Goal: Task Accomplishment & Management: Use online tool/utility

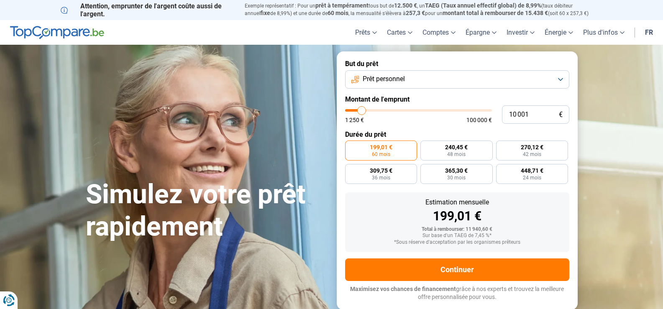
click at [557, 77] on button "Prêt personnel" at bounding box center [457, 79] width 224 height 18
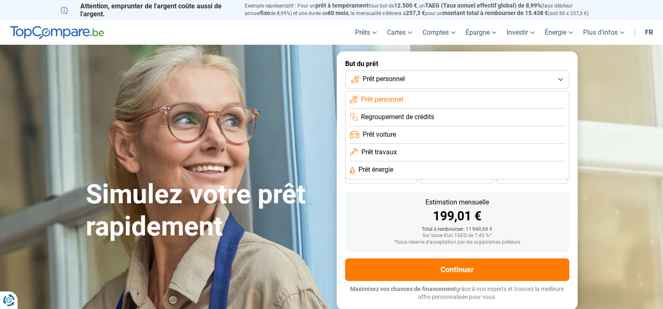
click at [382, 138] on span "Prêt voiture" at bounding box center [379, 134] width 33 height 9
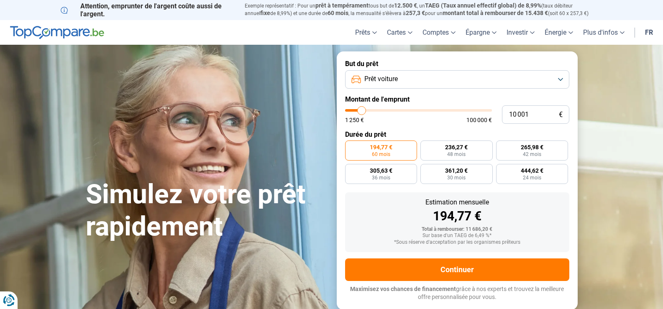
type input "11 000"
type input "11000"
type input "11 250"
type input "11250"
type input "11 500"
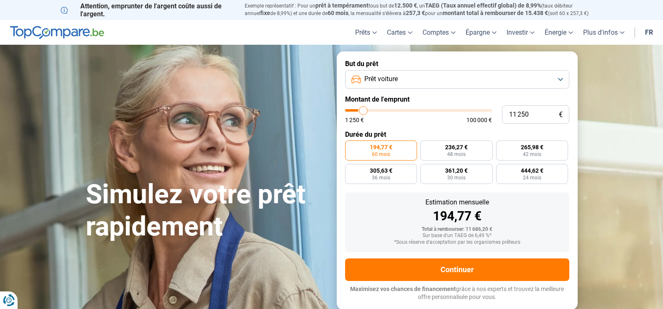
type input "11500"
type input "11 750"
type input "11750"
type input "12 000"
type input "12000"
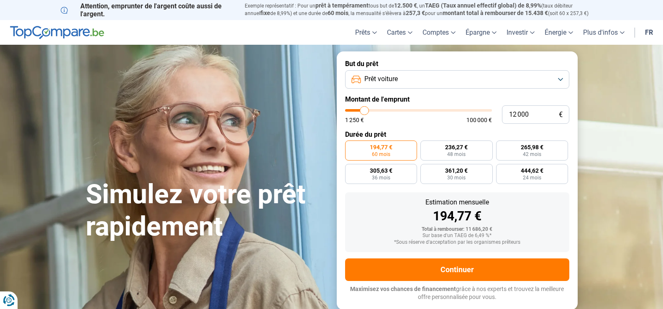
type input "12 500"
type input "12500"
type input "12 750"
type input "12750"
type input "13 250"
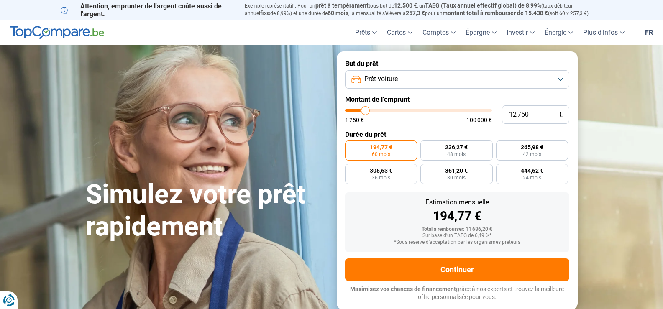
type input "13250"
type input "13 500"
type input "13500"
type input "14 000"
type input "14000"
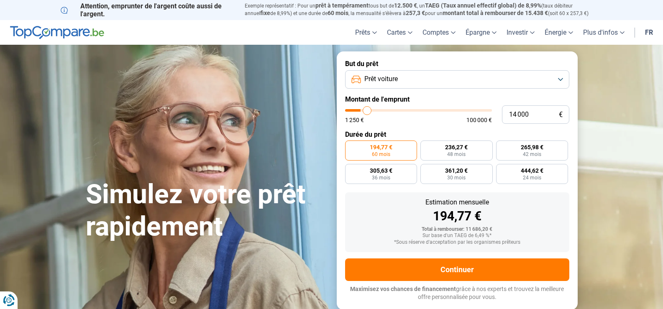
type input "14 250"
type input "14250"
type input "14 500"
type input "14500"
type input "14 750"
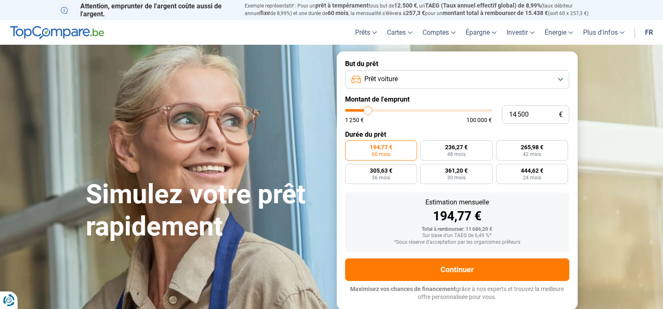
type input "14750"
type input "15 500"
type input "15500"
type input "15 750"
type input "15750"
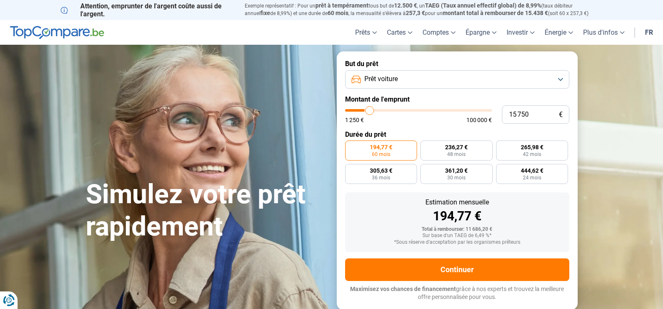
type input "16 000"
type input "16000"
type input "16 500"
type input "16500"
type input "17 250"
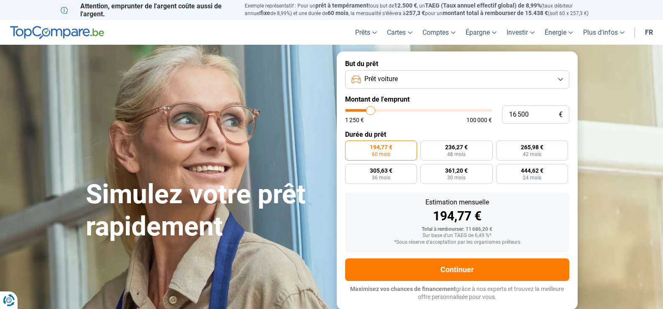
type input "17250"
type input "17 500"
type input "17500"
type input "18 000"
type input "18000"
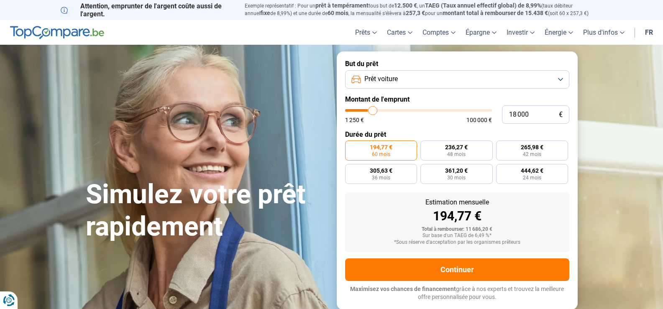
type input "18 500"
type input "18500"
type input "18 750"
type input "18750"
type input "19 250"
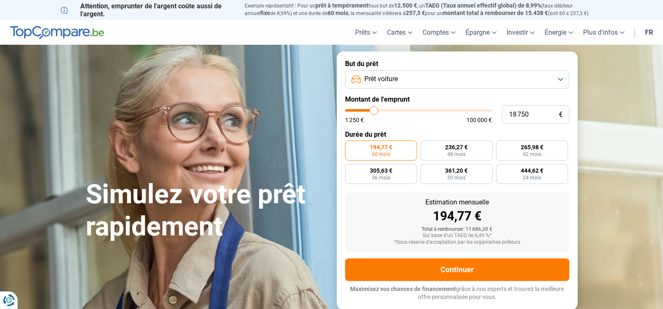
type input "19250"
type input "19 750"
type input "19750"
type input "20 250"
type input "20250"
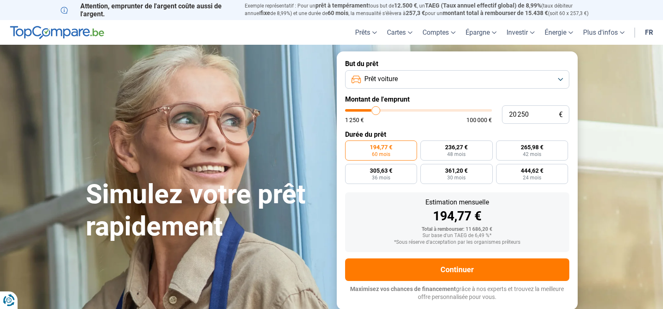
type input "20 750"
type input "20750"
type input "21 250"
type input "21250"
type input "20 750"
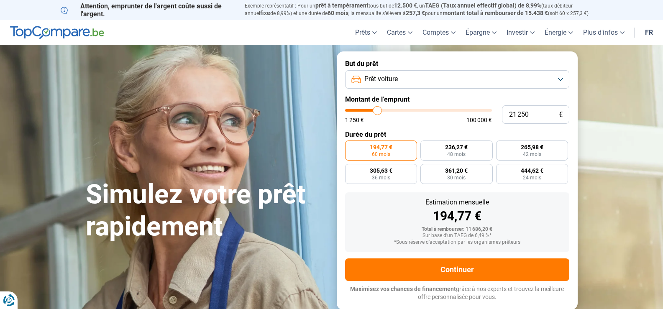
type input "20750"
type input "20 500"
type input "20500"
type input "20 250"
type input "20250"
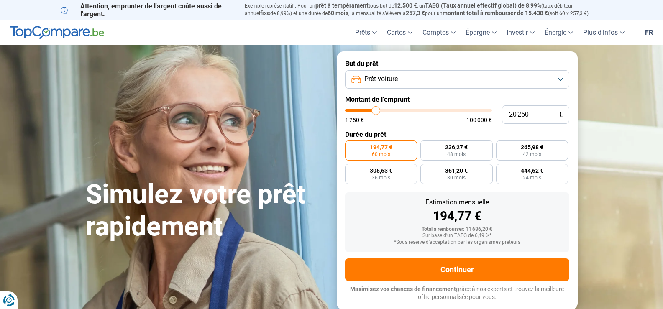
type input "20 000"
drag, startPoint x: 363, startPoint y: 112, endPoint x: 376, endPoint y: 115, distance: 12.9
type input "20000"
click at [376, 112] on input "range" at bounding box center [418, 110] width 147 height 3
radio input "false"
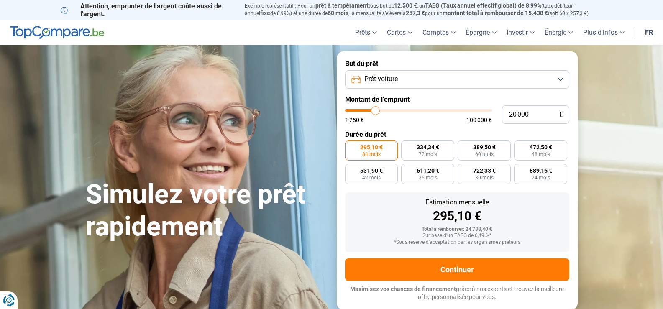
type input "20 250"
type input "20250"
type input "20 500"
type input "20500"
type input "20 750"
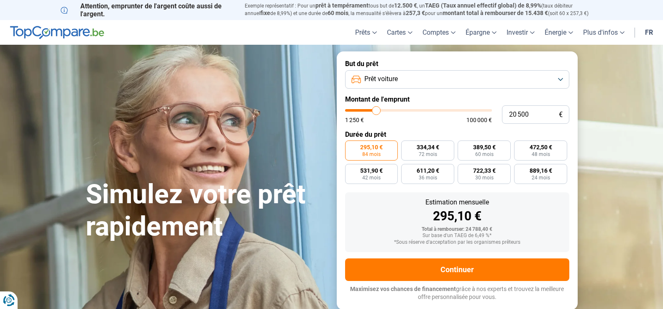
type input "20750"
type input "21 250"
type input "21250"
type input "21 500"
type input "21500"
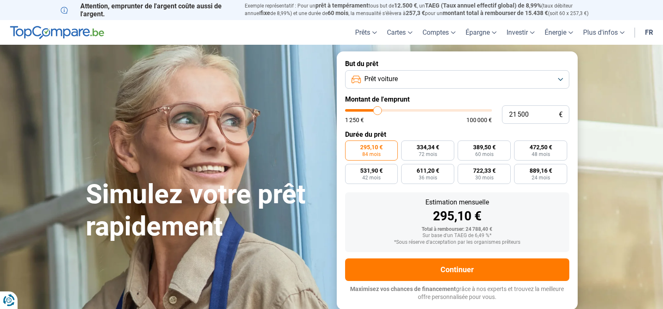
type input "21 250"
type input "21250"
type input "20 750"
type input "20750"
type input "20 250"
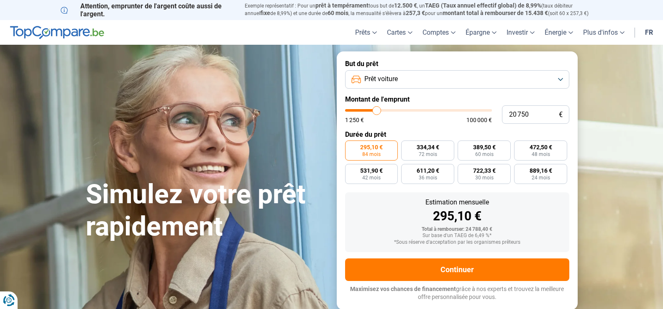
type input "20250"
type input "20 000"
type input "20000"
type input "20 250"
type input "20250"
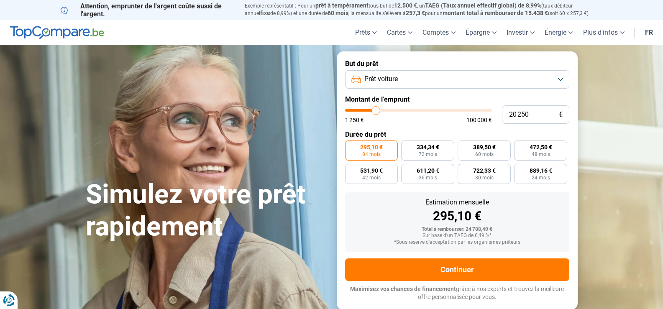
type input "20 500"
type input "20500"
type input "20 750"
type input "20750"
type input "21 500"
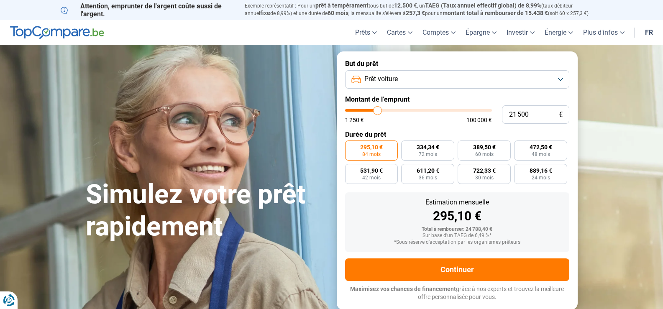
type input "21500"
click at [378, 112] on input "range" at bounding box center [418, 110] width 147 height 3
radio input "false"
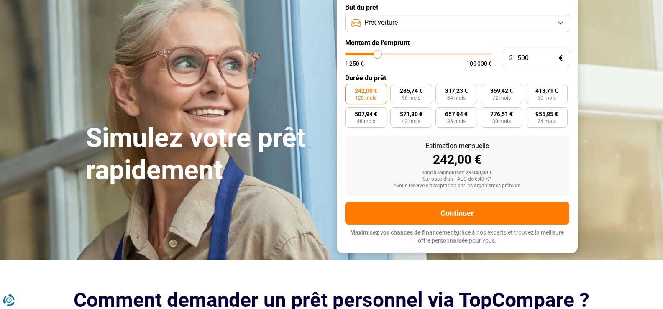
scroll to position [42, 0]
